Goal: Task Accomplishment & Management: Manage account settings

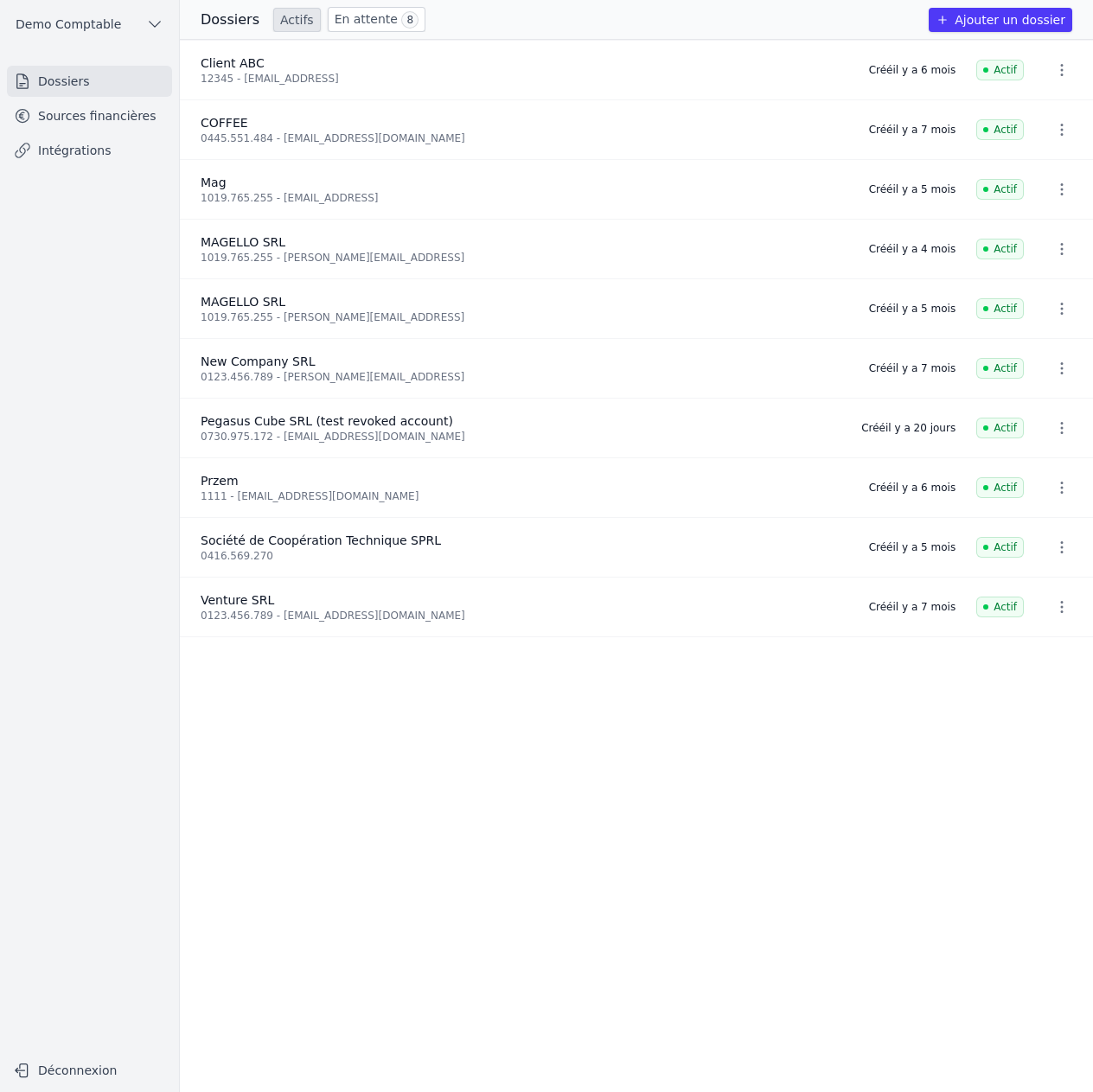
click at [119, 114] on link "Sources financières" at bounding box center [90, 115] width 165 height 31
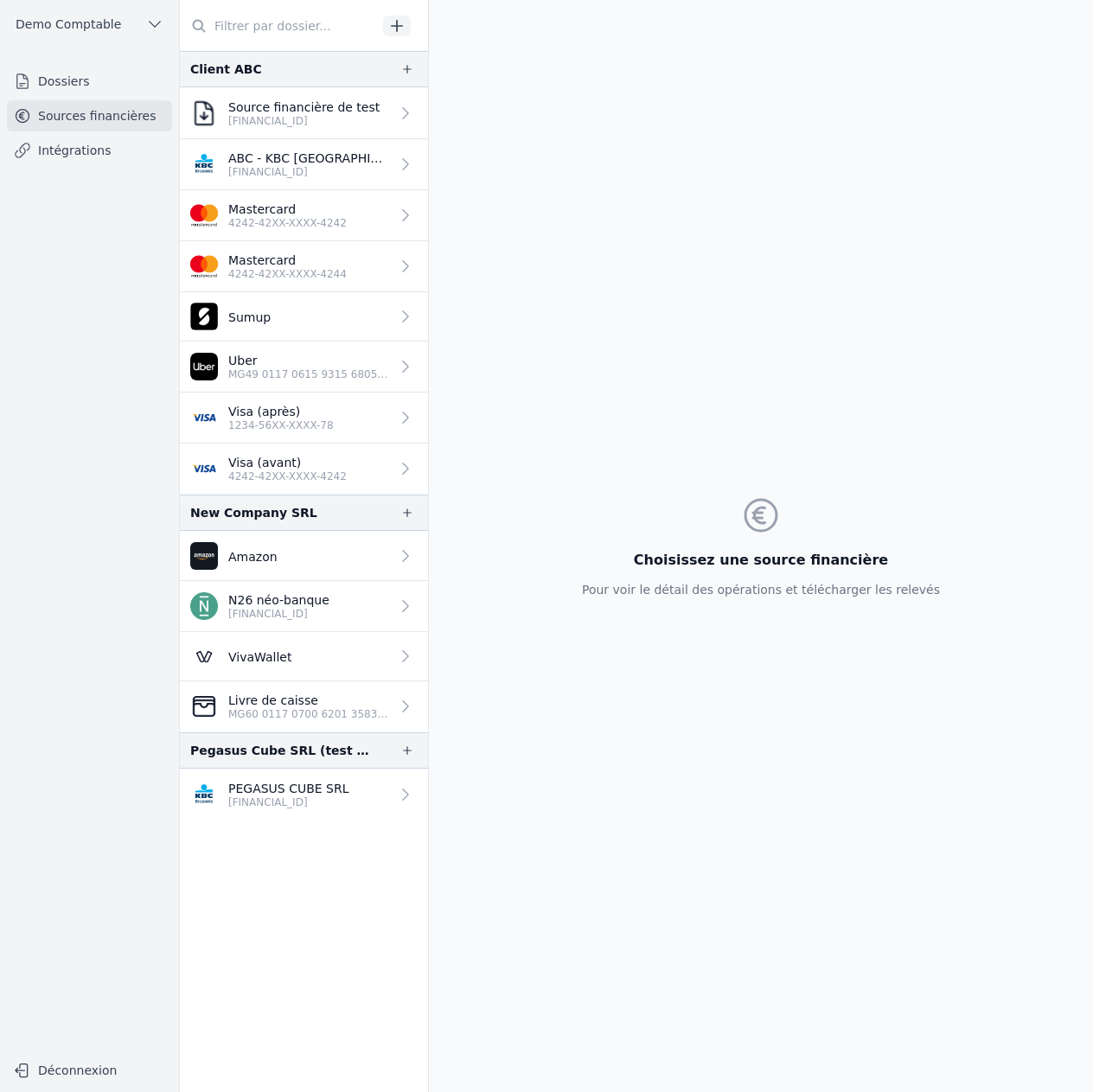
drag, startPoint x: 320, startPoint y: 785, endPoint x: 341, endPoint y: 784, distance: 21.0
click at [320, 785] on p "PEGASUS CUBE SRL" at bounding box center [289, 788] width 121 height 18
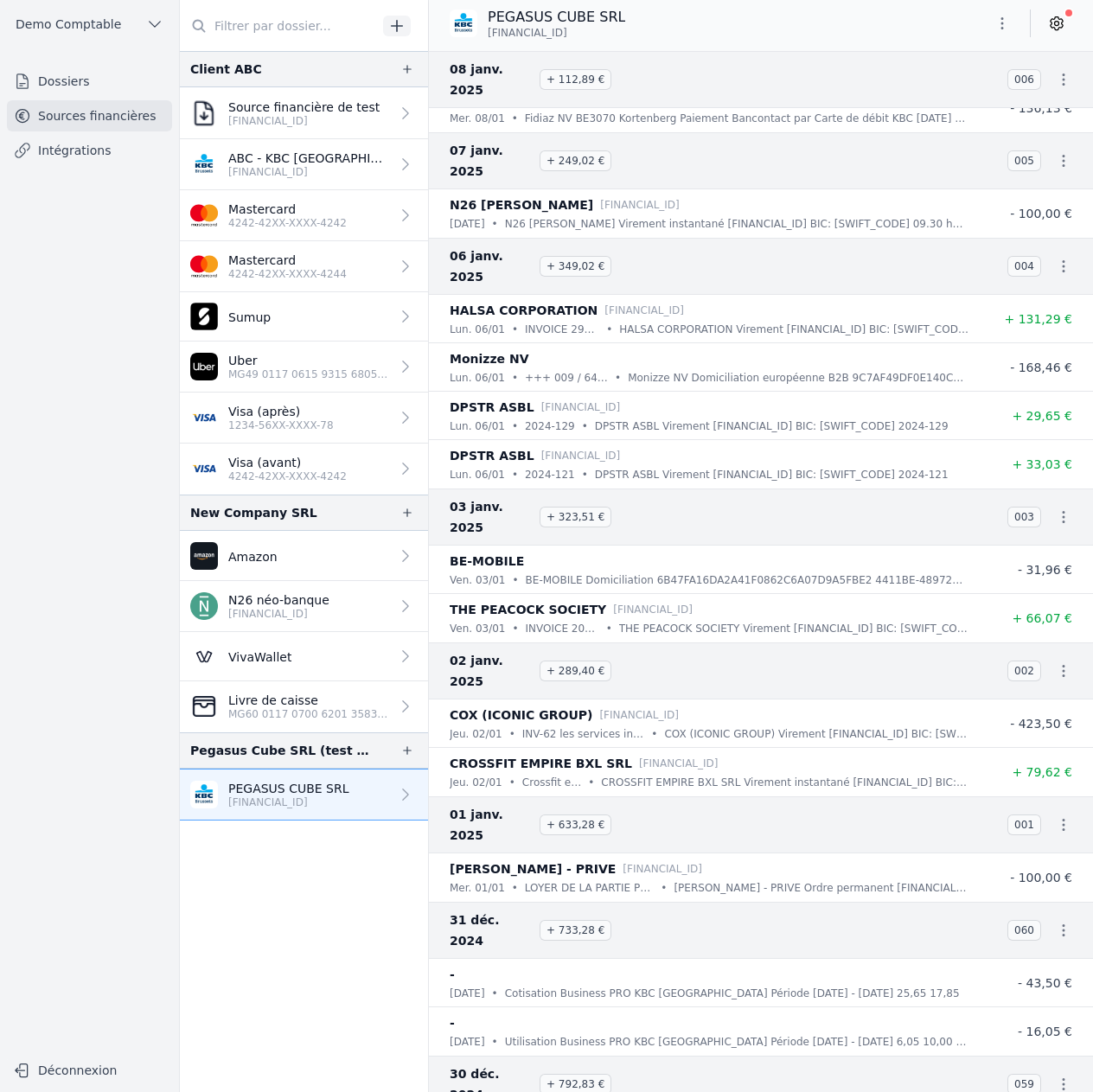
scroll to position [12941, 0]
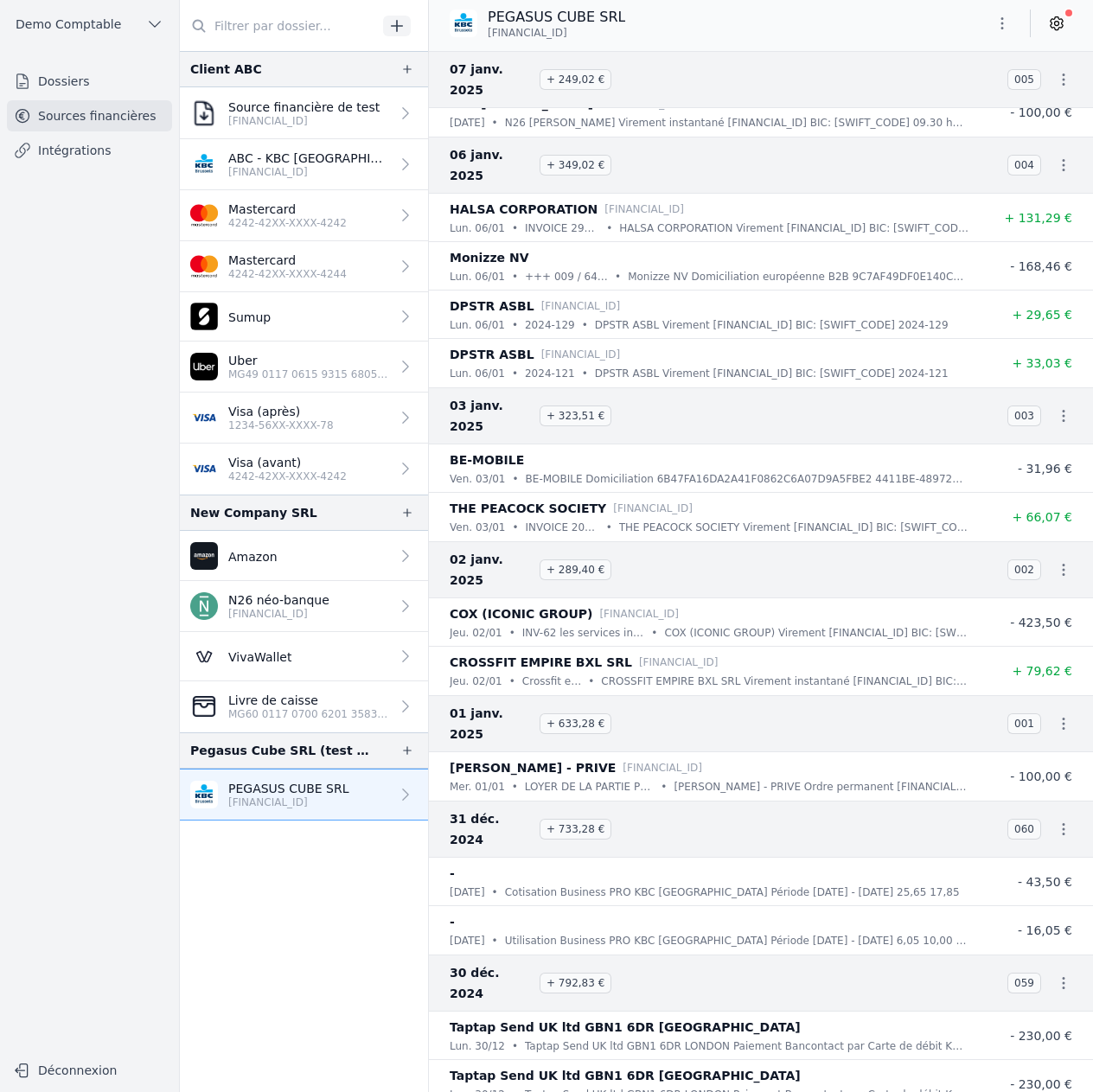
click at [1064, 24] on icon at bounding box center [1057, 24] width 18 height 18
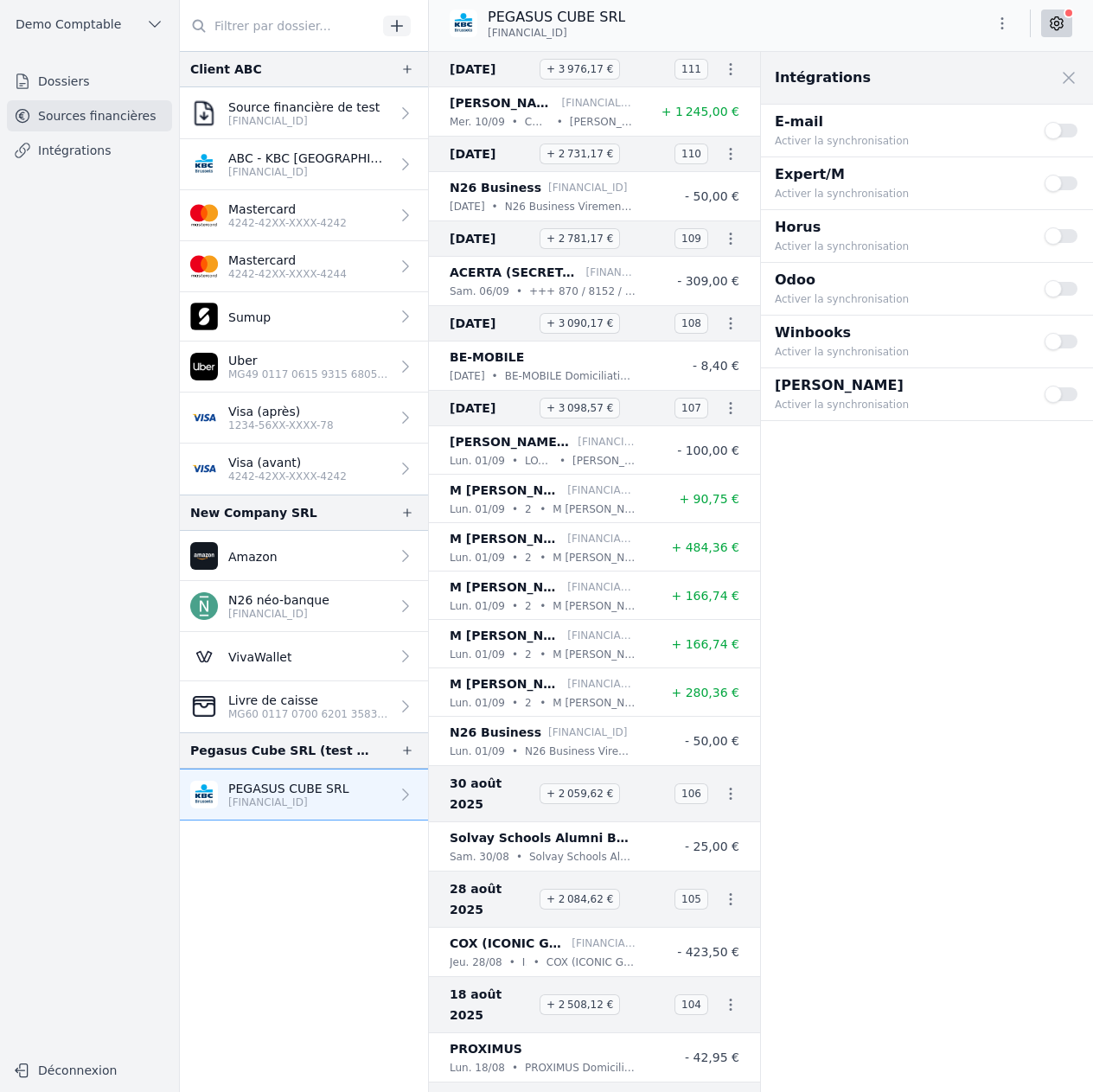
click at [1063, 344] on button "Use setting" at bounding box center [1061, 342] width 34 height 18
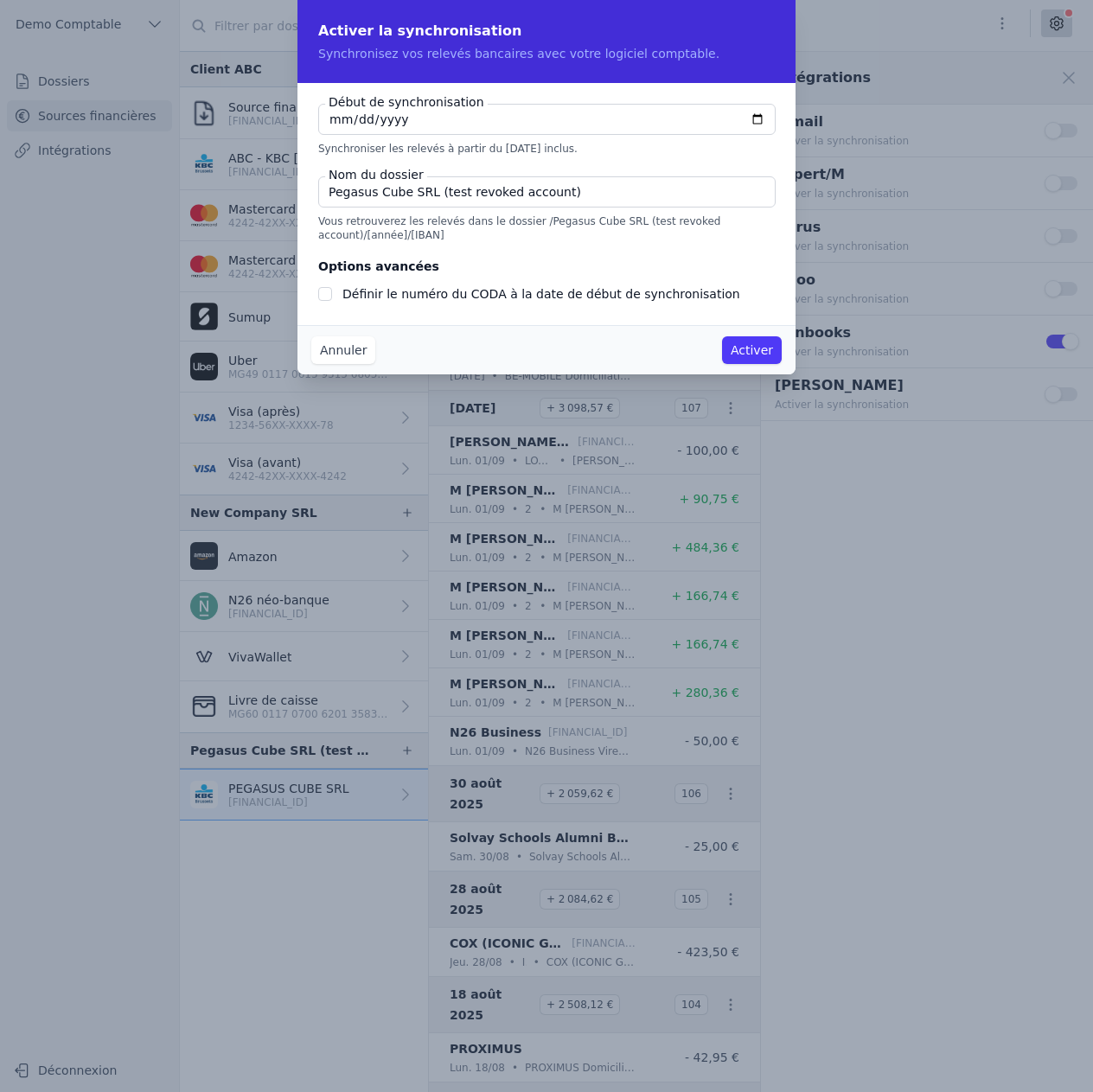
click at [326, 293] on input "Définir le numéro du CODA à la date de début de synchronisation" at bounding box center [325, 294] width 14 height 14
checkbox input "true"
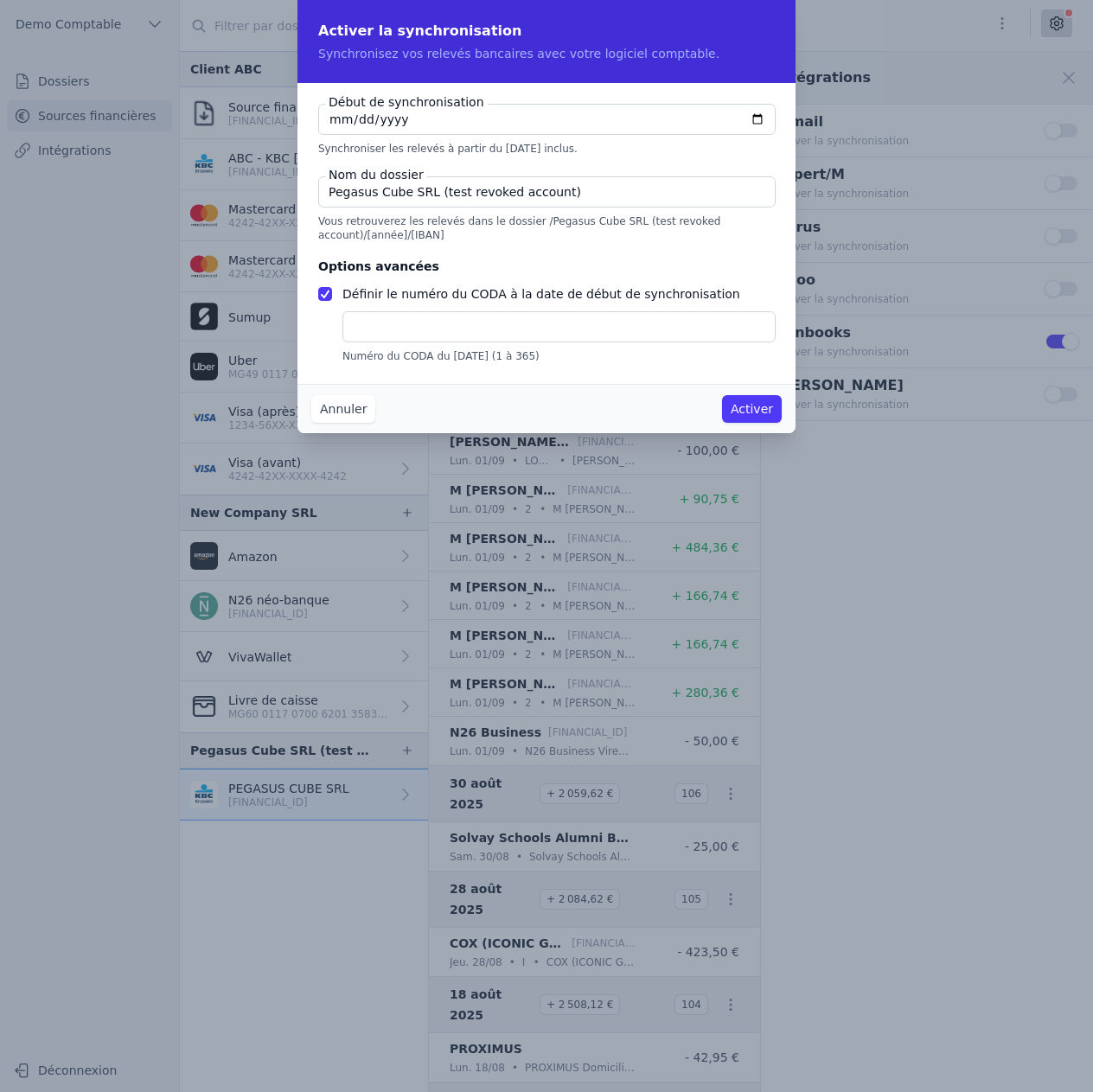
click at [400, 325] on input "text" at bounding box center [559, 326] width 433 height 31
type input "123"
click at [510, 189] on input "Pegasus Cube SRL (test revoked account)" at bounding box center [546, 192] width 457 height 31
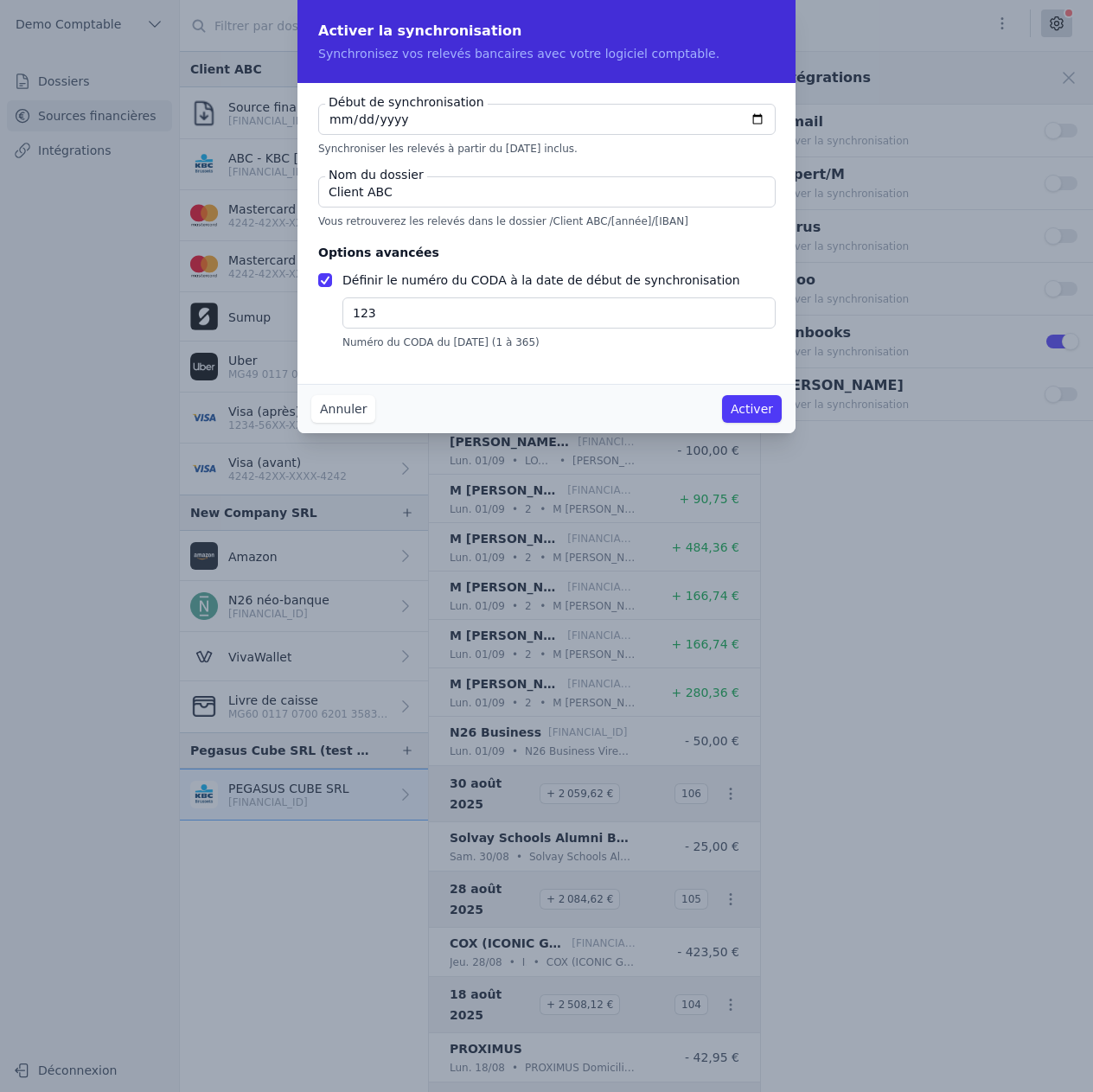
type input "Client ABC"
click at [774, 236] on div "Début de synchronisation [DATE] Synchroniser les relevés à partir du [DATE] inc…" at bounding box center [546, 226] width 498 height 287
